Goal: Navigation & Orientation: Find specific page/section

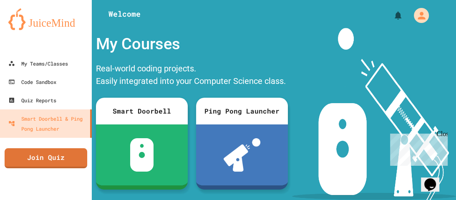
scroll to position [170, 0]
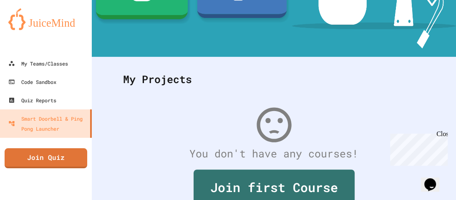
click at [253, 64] on div "My Projects" at bounding box center [274, 79] width 318 height 33
